Goal: Information Seeking & Learning: Learn about a topic

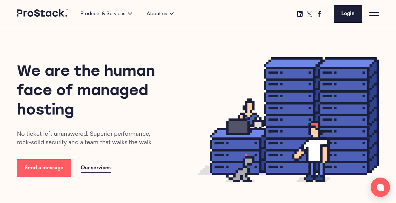
click at [376, 15] on span at bounding box center [375, 15] width 10 height 1
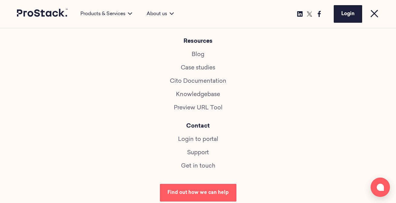
scroll to position [327, 0]
click at [193, 165] on link "Get in touch" at bounding box center [198, 166] width 34 height 6
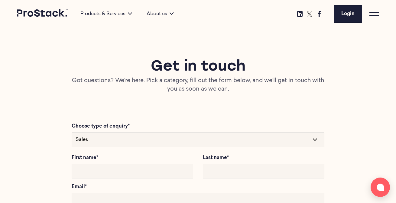
click at [185, 136] on select "Sales Technical Support" at bounding box center [198, 139] width 253 height 15
click at [72, 132] on select "Sales Technical Support" at bounding box center [198, 139] width 253 height 15
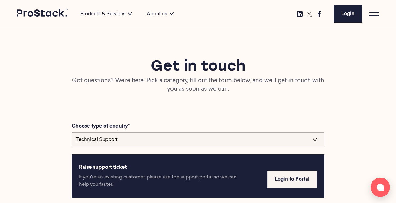
click at [117, 141] on select "Sales Technical Support" at bounding box center [198, 139] width 253 height 15
select select "Sales"
click at [72, 132] on select "Sales Technical Support" at bounding box center [198, 139] width 253 height 15
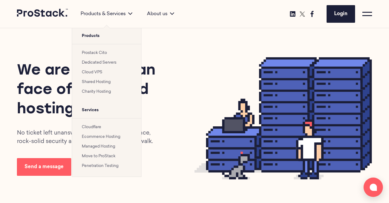
click at [101, 52] on link "Prostack Cito" at bounding box center [94, 53] width 25 height 4
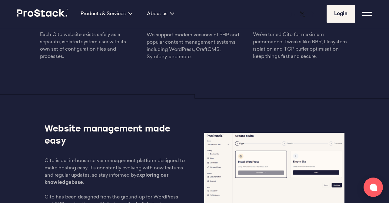
scroll to position [734, 0]
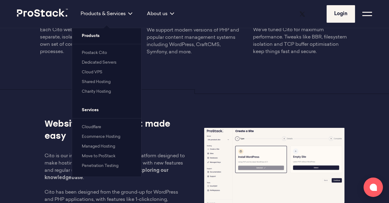
click at [99, 63] on link "Dedicated Servers" at bounding box center [99, 63] width 34 height 4
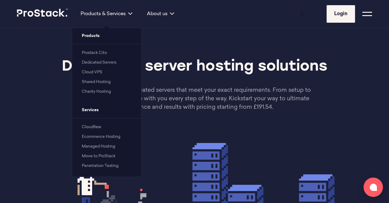
click at [133, 13] on div "Products & Services" at bounding box center [106, 13] width 66 height 7
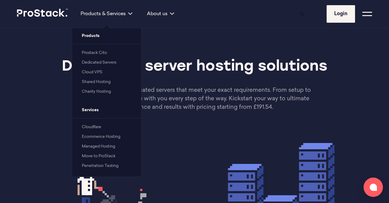
click at [97, 72] on link "Cloud VPS" at bounding box center [92, 72] width 21 height 4
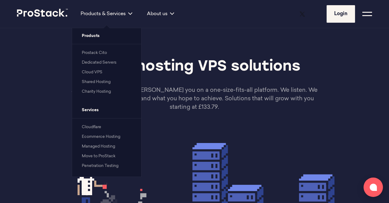
click at [100, 83] on link "Shared Hosting" at bounding box center [96, 82] width 29 height 4
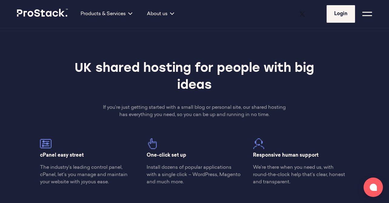
scroll to position [172, 0]
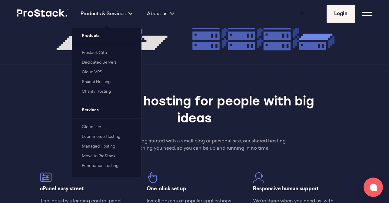
click at [105, 167] on link "Penetration Testing" at bounding box center [100, 166] width 37 height 4
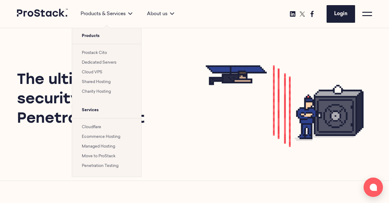
click at [102, 146] on link "Managed Hosting" at bounding box center [98, 146] width 33 height 4
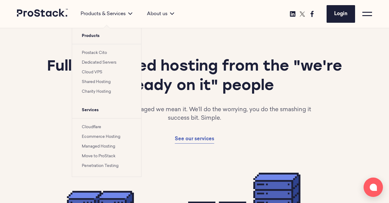
click at [104, 156] on link "Move to ProStack" at bounding box center [99, 156] width 34 height 4
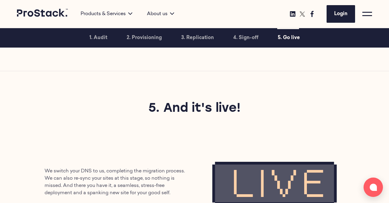
scroll to position [838, 0]
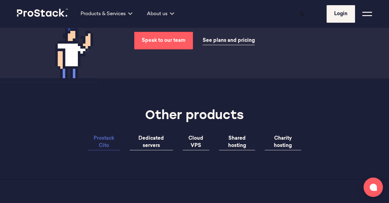
scroll to position [1825, 0]
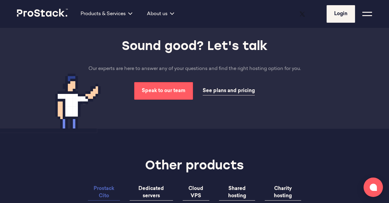
click at [243, 93] on span "See plans and pricing" at bounding box center [228, 90] width 52 height 5
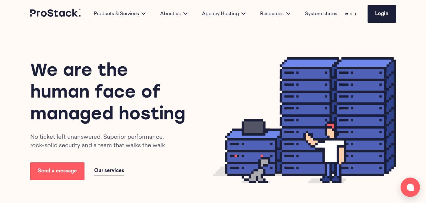
click at [240, 102] on icon at bounding box center [304, 120] width 183 height 126
